Goal: Transaction & Acquisition: Purchase product/service

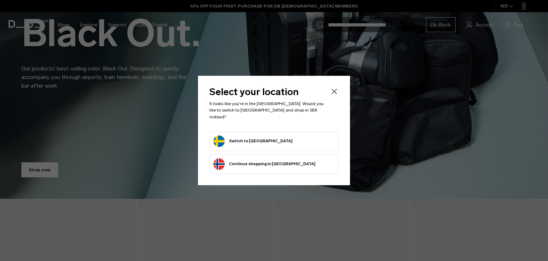
click at [235, 137] on button "Switch to Sweden" at bounding box center [253, 140] width 79 height 11
click at [256, 137] on button "Switch to Sweden" at bounding box center [253, 140] width 79 height 11
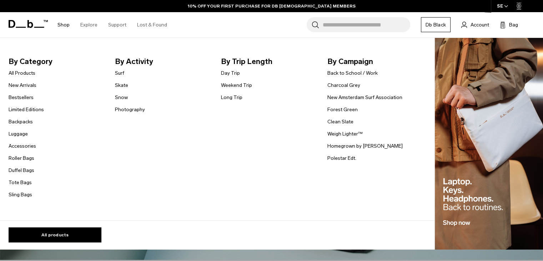
click at [21, 116] on ul "All Products New Arrivals Bestsellers Limited Editions Backpacks [GEOGRAPHIC_DA…" at bounding box center [26, 134] width 35 height 130
click at [23, 123] on link "Backpacks" at bounding box center [21, 121] width 24 height 7
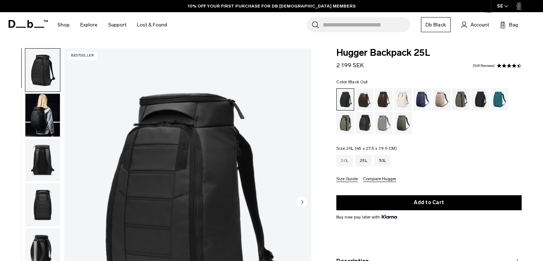
click at [348, 160] on div "20L" at bounding box center [344, 160] width 17 height 11
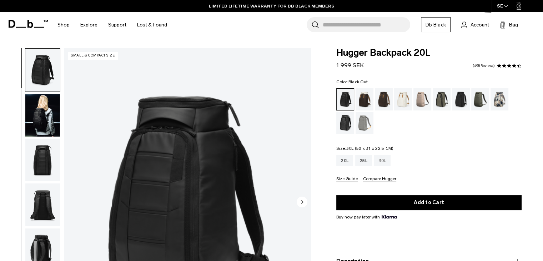
click at [382, 159] on div "30L" at bounding box center [382, 160] width 17 height 11
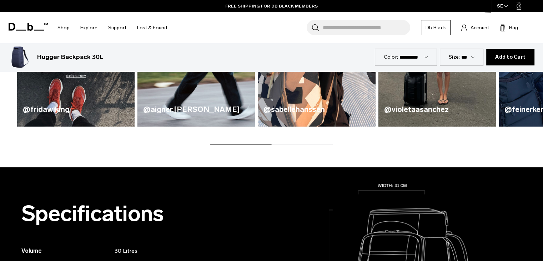
click at [40, 27] on icon at bounding box center [28, 27] width 39 height 8
